Goal: Task Accomplishment & Management: Manage account settings

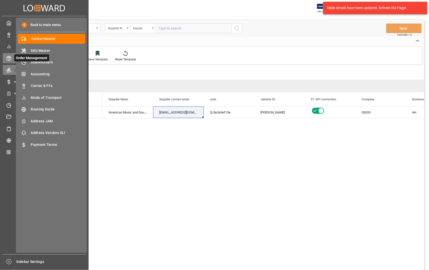
click at [7, 56] on icon at bounding box center [9, 58] width 4 height 5
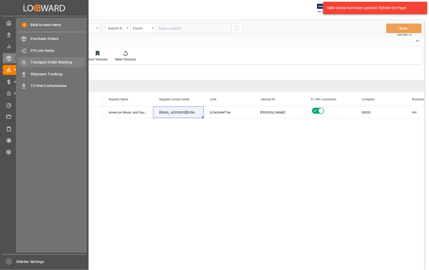
click at [52, 62] on span "Transport Order Booking" at bounding box center [58, 62] width 54 height 5
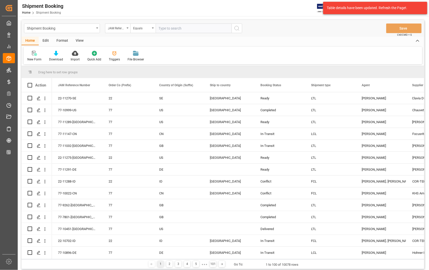
click at [192, 26] on input "text" at bounding box center [194, 29] width 76 height 10
paste input "22-11275-[GEOGRAPHIC_DATA]"
type input "22-11275-[GEOGRAPHIC_DATA]"
click at [237, 28] on icon "search button" at bounding box center [237, 28] width 6 height 6
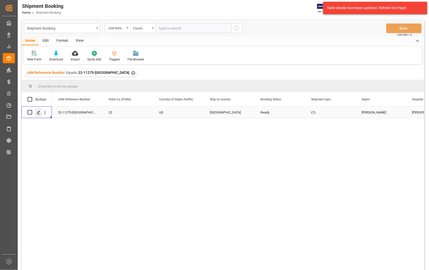
click at [37, 112] on icon "Press SPACE to select this row." at bounding box center [39, 113] width 4 height 4
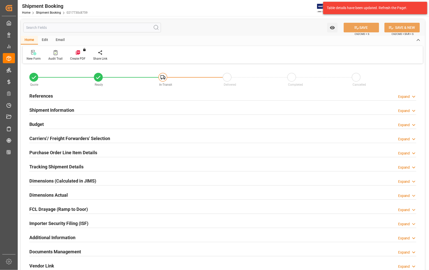
type input "0"
type input "[DATE] 00:00"
type input "[DATE]"
click at [47, 94] on h2 "References" at bounding box center [41, 96] width 24 height 7
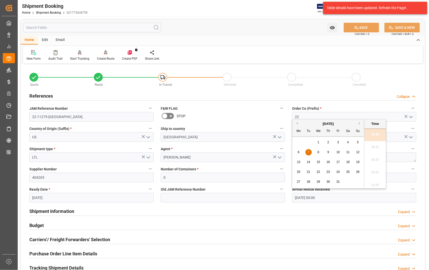
click at [346, 198] on input "[DATE] 00:00" at bounding box center [354, 198] width 124 height 10
click at [298, 151] on span "6" at bounding box center [299, 153] width 2 height 4
type input "[DATE] 00:00"
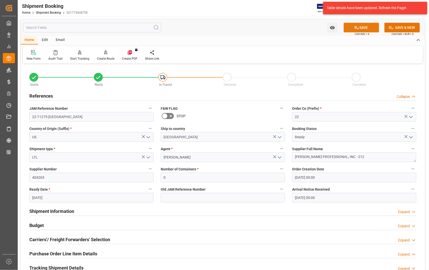
click at [368, 28] on button "SAVE" at bounding box center [361, 28] width 35 height 10
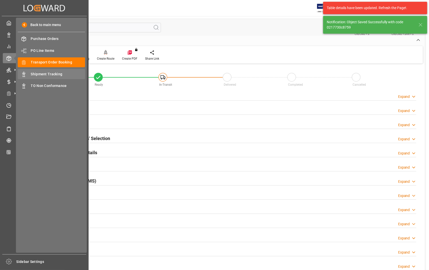
click at [50, 74] on span "Shipment Tracking" at bounding box center [58, 74] width 54 height 5
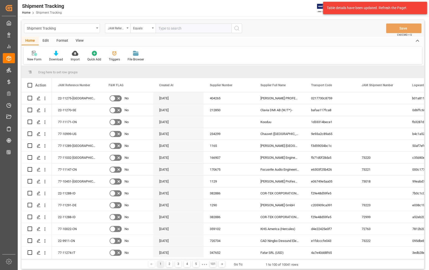
click at [201, 25] on input "text" at bounding box center [194, 29] width 76 height 10
type input "22-11275-[GEOGRAPHIC_DATA]"
click at [237, 27] on icon "search button" at bounding box center [237, 28] width 6 height 6
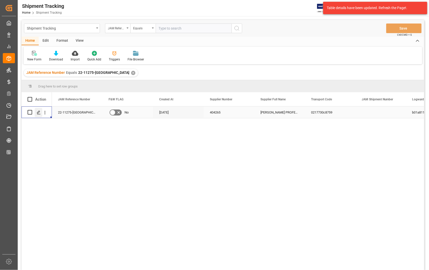
click at [39, 113] on icon "Press SPACE to select this row." at bounding box center [39, 113] width 4 height 4
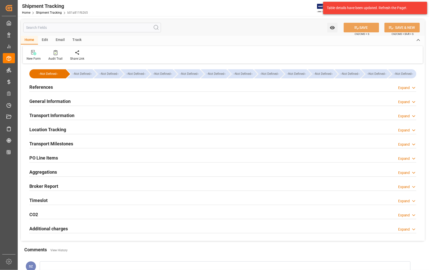
type input "[DATE]"
click at [43, 87] on h2 "References" at bounding box center [41, 87] width 24 height 7
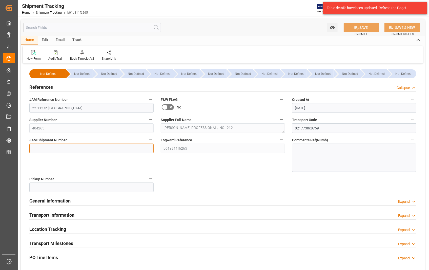
click at [74, 147] on input at bounding box center [91, 149] width 124 height 10
paste input "73224"
type input "73224"
click at [366, 26] on button "SAVE" at bounding box center [361, 28] width 35 height 10
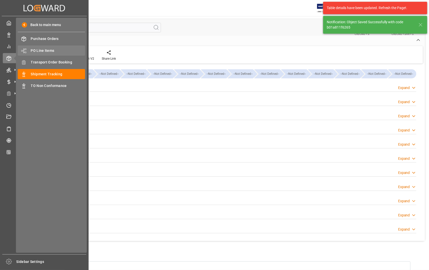
click at [51, 50] on span "PO Line Items" at bounding box center [58, 50] width 54 height 5
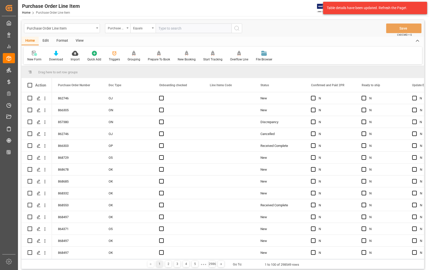
click at [203, 28] on input "text" at bounding box center [194, 29] width 76 height 10
type input "862746"
click at [235, 29] on icon "search button" at bounding box center [237, 28] width 6 height 6
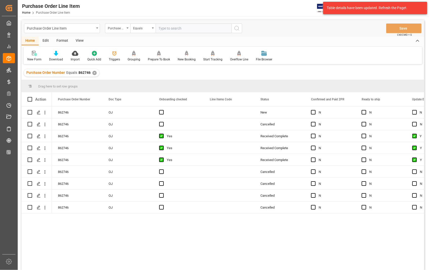
click at [79, 41] on div "View" at bounding box center [79, 41] width 15 height 9
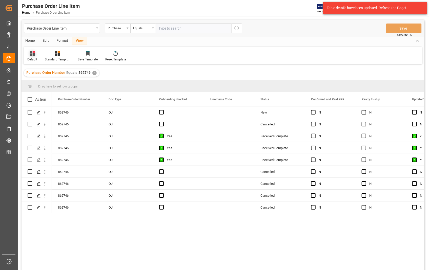
click at [30, 58] on div "Default" at bounding box center [32, 59] width 10 height 5
click at [39, 82] on div "Sophia setting." at bounding box center [52, 81] width 44 height 5
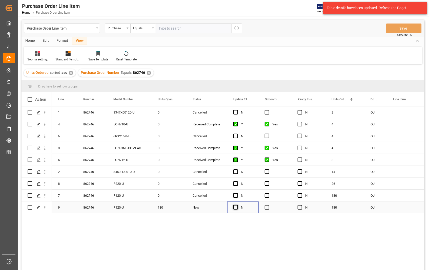
click at [234, 209] on span "Press SPACE to select this row." at bounding box center [235, 207] width 5 height 5
click at [237, 205] on input "Press SPACE to select this row." at bounding box center [237, 205] width 0 height 0
click at [267, 207] on span "Press SPACE to select this row." at bounding box center [267, 207] width 5 height 5
click at [269, 205] on input "Press SPACE to select this row." at bounding box center [269, 205] width 0 height 0
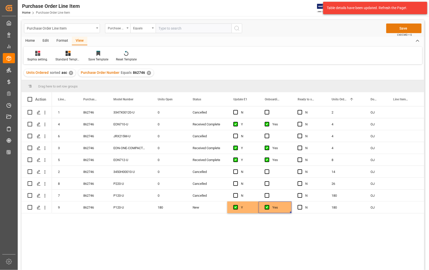
click at [404, 28] on button "Save" at bounding box center [403, 29] width 35 height 10
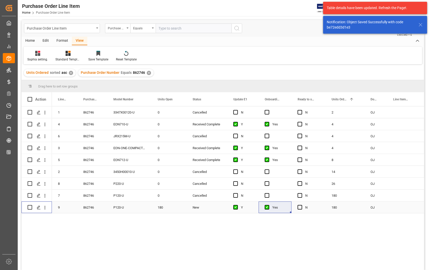
click at [29, 208] on input "Press Space to toggle row selection (unchecked)" at bounding box center [30, 207] width 5 height 5
checkbox input "true"
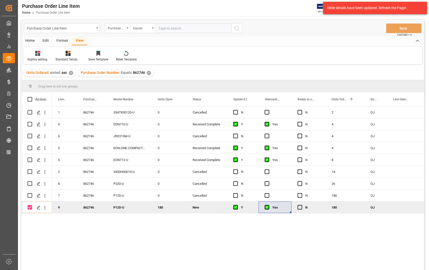
click at [31, 41] on div "Home" at bounding box center [30, 41] width 17 height 9
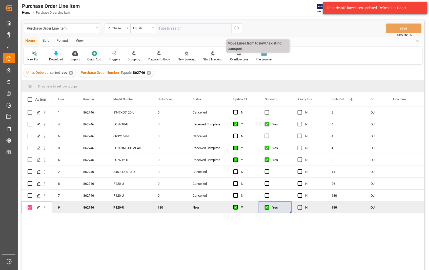
click at [236, 58] on div "Overflow Line" at bounding box center [239, 59] width 18 height 5
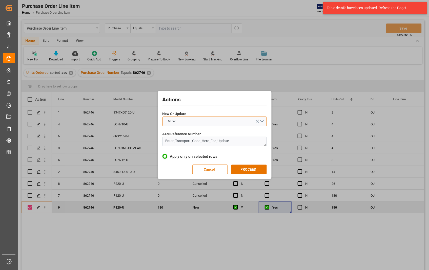
click at [261, 121] on button "NEW" at bounding box center [215, 122] width 104 height 10
click at [185, 135] on div "UPDATE" at bounding box center [215, 133] width 104 height 11
drag, startPoint x: 237, startPoint y: 142, endPoint x: 151, endPoint y: 142, distance: 86.3
click at [151, 142] on div "Actions New Or Update UPDATE JAM Reference Number Enter_Transport_Code_Here_For…" at bounding box center [214, 135] width 429 height 270
paste textarea "22-11275-[GEOGRAPHIC_DATA]"
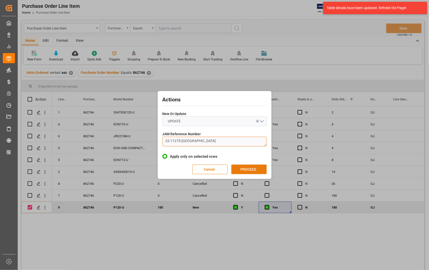
type textarea "22-11275-[GEOGRAPHIC_DATA]"
click at [248, 170] on button "PROCEED" at bounding box center [248, 170] width 35 height 10
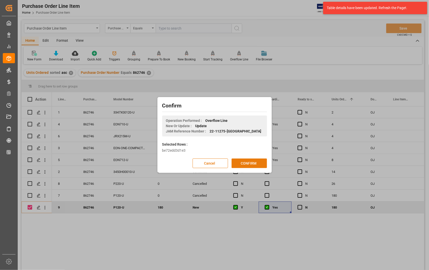
click at [249, 159] on button "CONFIRM" at bounding box center [249, 164] width 35 height 10
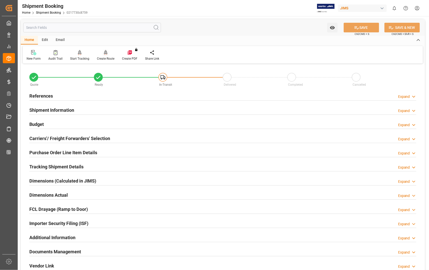
click at [106, 54] on icon at bounding box center [106, 52] width 4 height 4
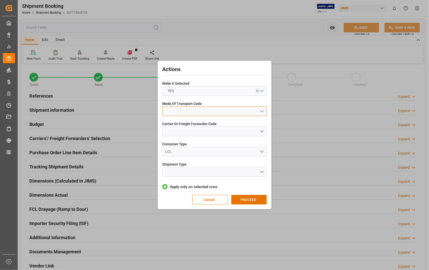
click at [260, 111] on button "open menu" at bounding box center [215, 112] width 104 height 10
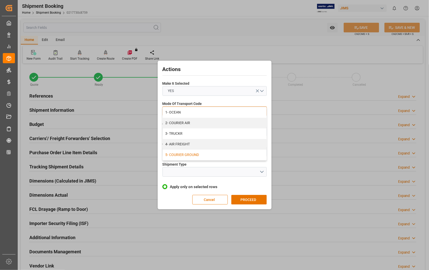
click at [200, 157] on div "5- COURIER GROUND" at bounding box center [215, 155] width 104 height 11
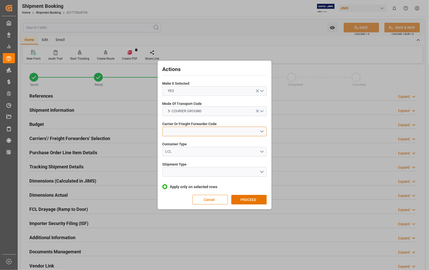
click at [264, 130] on button "open menu" at bounding box center [215, 132] width 104 height 10
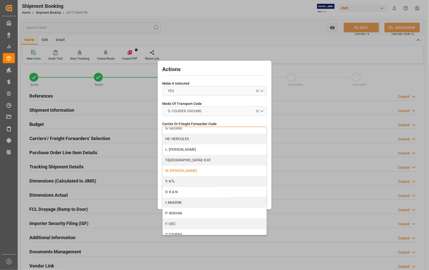
scroll to position [253, 0]
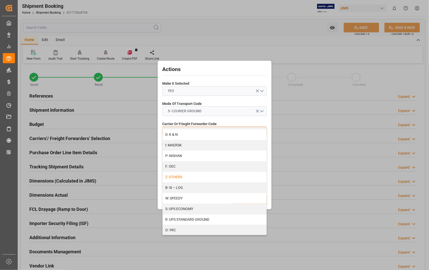
click at [215, 176] on div "Z: OTHERS" at bounding box center [215, 177] width 104 height 11
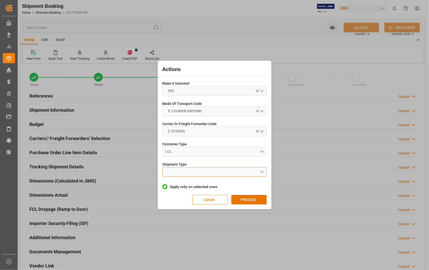
click at [261, 170] on button "open menu" at bounding box center [215, 172] width 104 height 10
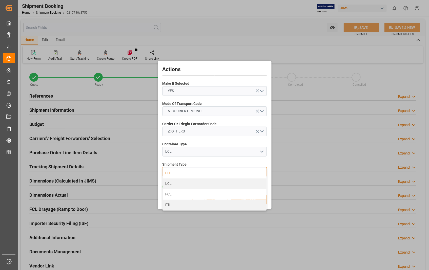
click at [181, 172] on div "LTL" at bounding box center [215, 173] width 104 height 11
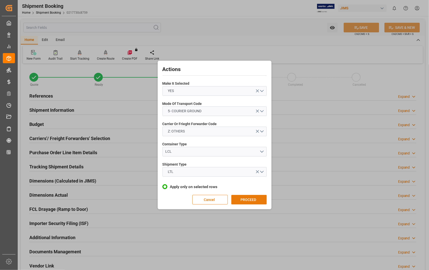
click at [252, 200] on button "PROCEED" at bounding box center [248, 200] width 35 height 10
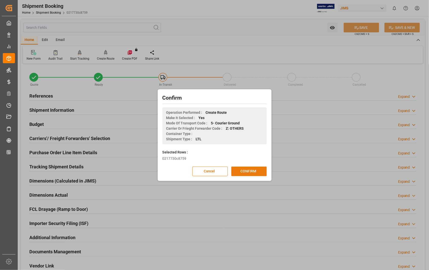
click at [247, 172] on button "CONFIRM" at bounding box center [248, 172] width 35 height 10
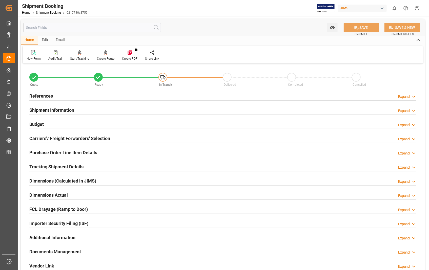
click at [59, 153] on h2 "Purchase Order Line Item Details" at bounding box center [63, 152] width 68 height 7
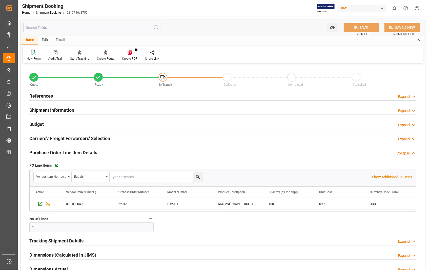
click at [59, 153] on h2 "Purchase Order Line Item Details" at bounding box center [63, 152] width 68 height 7
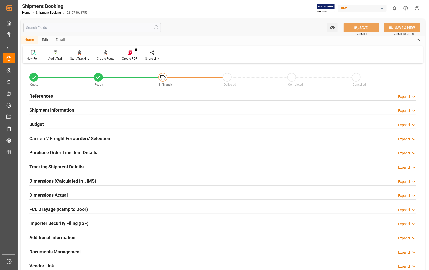
click at [70, 139] on h2 "Carriers'/ Freight Forwarders' Selection" at bounding box center [69, 138] width 81 height 7
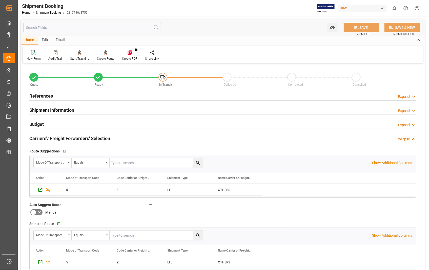
click at [70, 139] on h2 "Carriers'/ Freight Forwarders' Selection" at bounding box center [69, 138] width 81 height 7
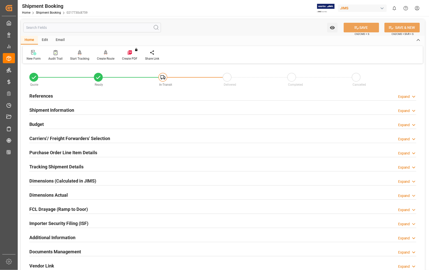
click at [58, 196] on h2 "Dimensions Actual" at bounding box center [48, 195] width 38 height 7
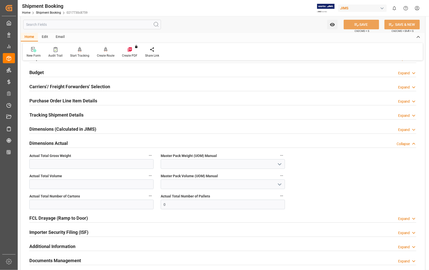
scroll to position [56, 0]
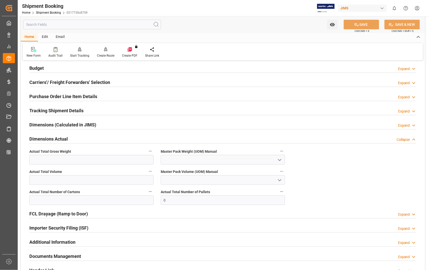
click at [51, 140] on h2 "Dimensions Actual" at bounding box center [48, 139] width 38 height 7
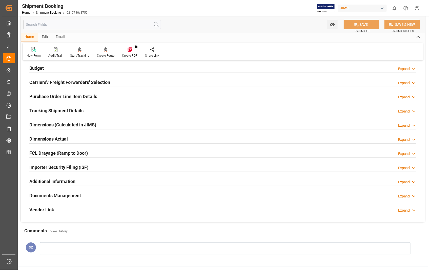
click at [71, 196] on h2 "Documents Management" at bounding box center [55, 195] width 52 height 7
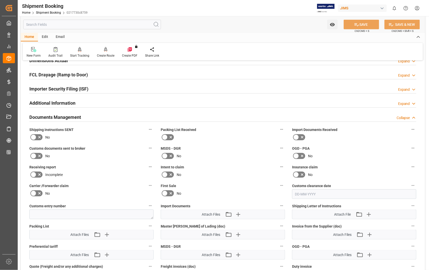
scroll to position [225, 0]
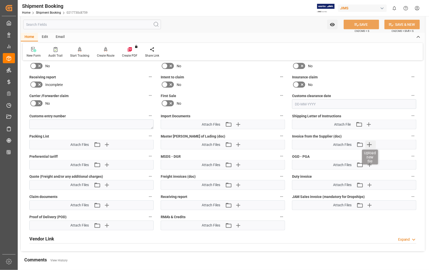
click at [371, 145] on icon "button" at bounding box center [370, 145] width 8 height 8
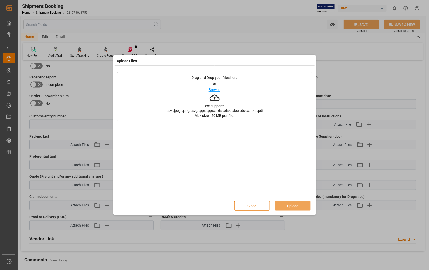
click at [215, 91] on p "Browse" at bounding box center [215, 90] width 12 height 4
click at [289, 203] on button "Upload" at bounding box center [292, 206] width 35 height 10
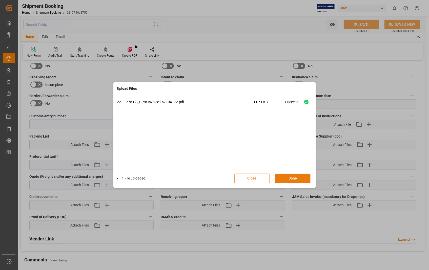
click at [297, 176] on button "Done" at bounding box center [292, 179] width 35 height 10
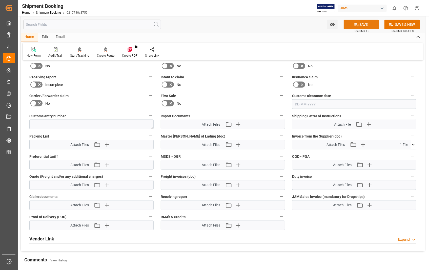
click at [366, 24] on button "SAVE" at bounding box center [361, 25] width 35 height 10
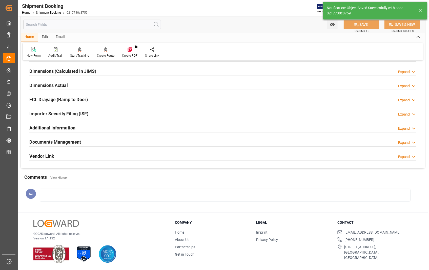
scroll to position [110, 0]
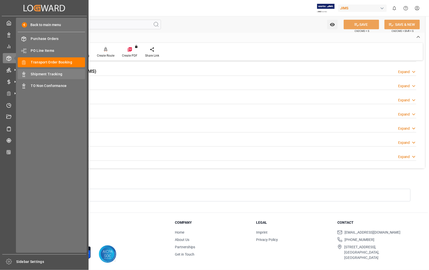
click at [57, 72] on span "Shipment Tracking" at bounding box center [58, 74] width 54 height 5
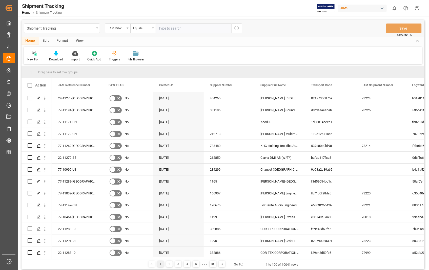
click at [199, 27] on input "text" at bounding box center [194, 29] width 76 height 10
type input "22-11275-[GEOGRAPHIC_DATA]"
click at [236, 29] on icon "search button" at bounding box center [237, 28] width 6 height 6
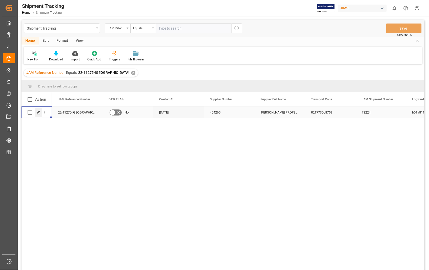
click at [37, 112] on icon "Press SPACE to select this row." at bounding box center [39, 113] width 4 height 4
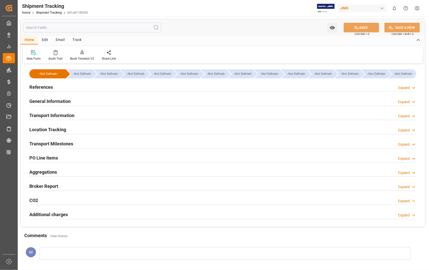
click at [59, 115] on h2 "Transport Information" at bounding box center [51, 115] width 45 height 7
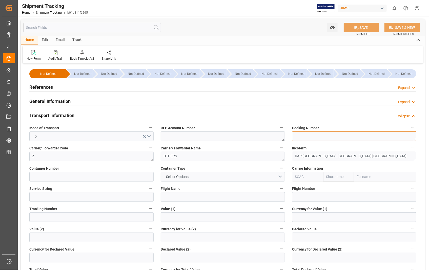
click at [323, 140] on textarea at bounding box center [354, 137] width 124 height 10
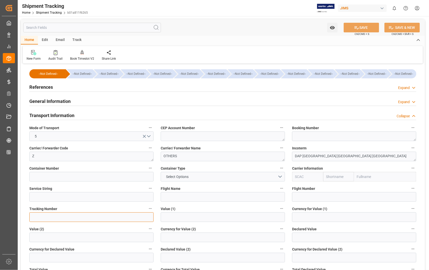
click at [92, 215] on input at bounding box center [91, 218] width 124 height 10
paste input "819544"
click at [32, 219] on input "819544" at bounding box center [91, 218] width 124 height 10
paste input "CELF"
drag, startPoint x: 54, startPoint y: 217, endPoint x: 31, endPoint y: 217, distance: 23.0
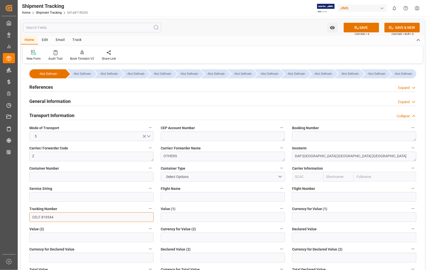
click at [31, 217] on input "CELF 819544" at bounding box center [91, 218] width 124 height 10
type input "CELF 819544"
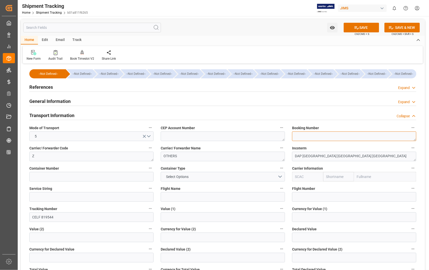
click at [320, 137] on textarea at bounding box center [354, 137] width 124 height 10
paste textarea "CELF 819544"
type textarea "CELF 819544"
click at [368, 26] on button "SAVE" at bounding box center [361, 28] width 35 height 10
